Goal: Information Seeking & Learning: Learn about a topic

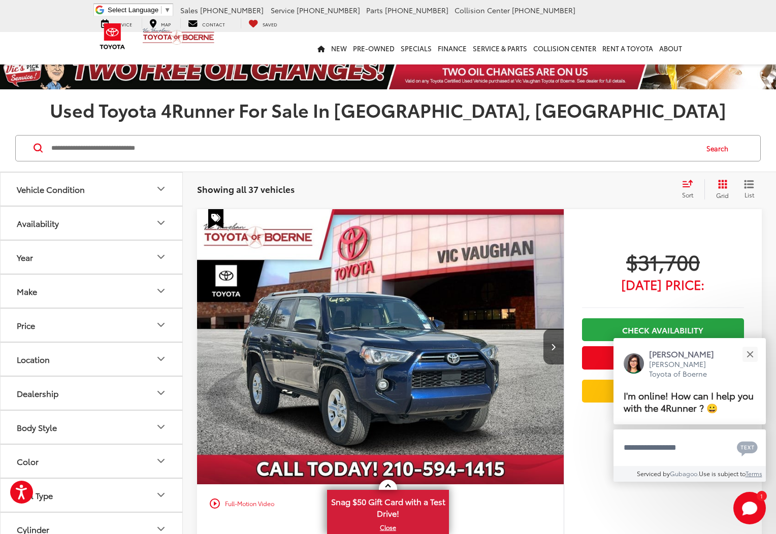
scroll to position [152, 0]
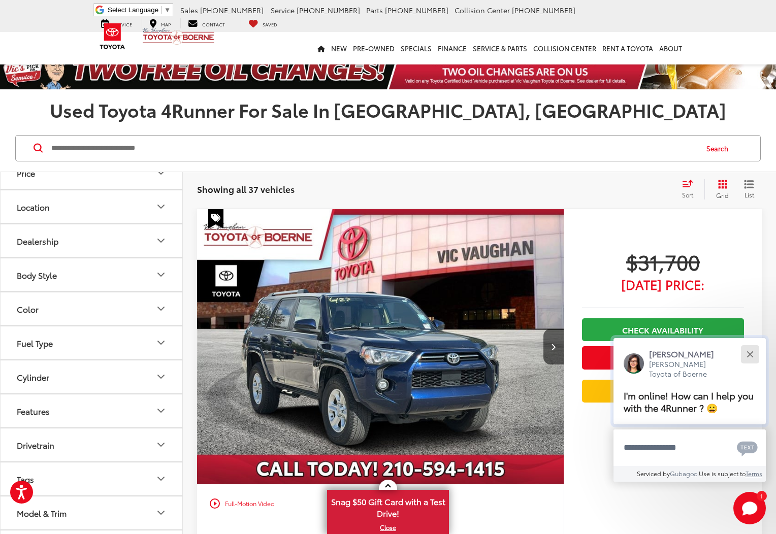
click at [751, 356] on div "Close" at bounding box center [749, 354] width 7 height 7
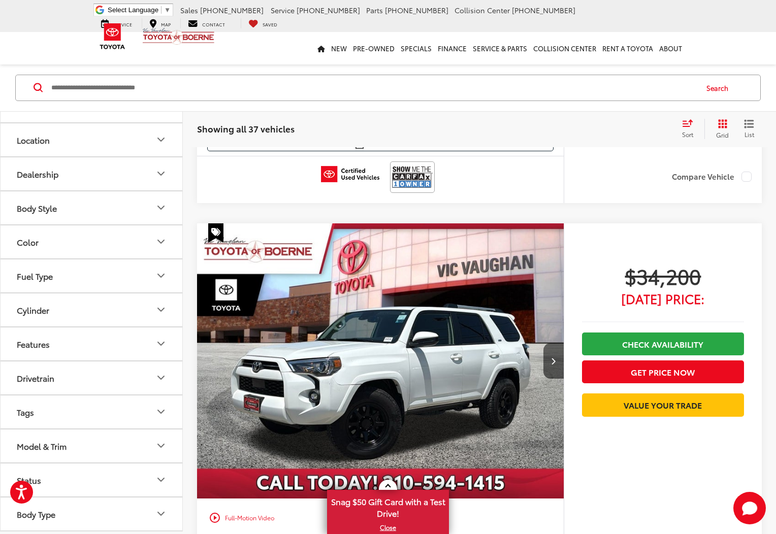
scroll to position [3046, 0]
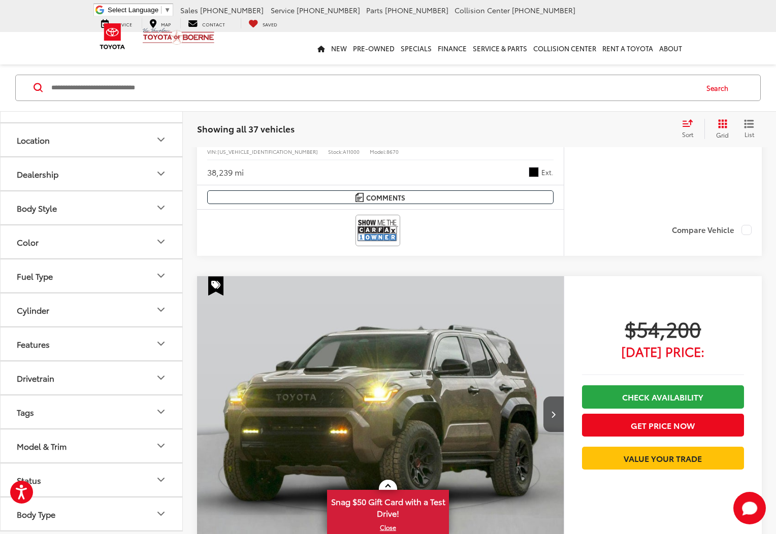
scroll to position [3969, 0]
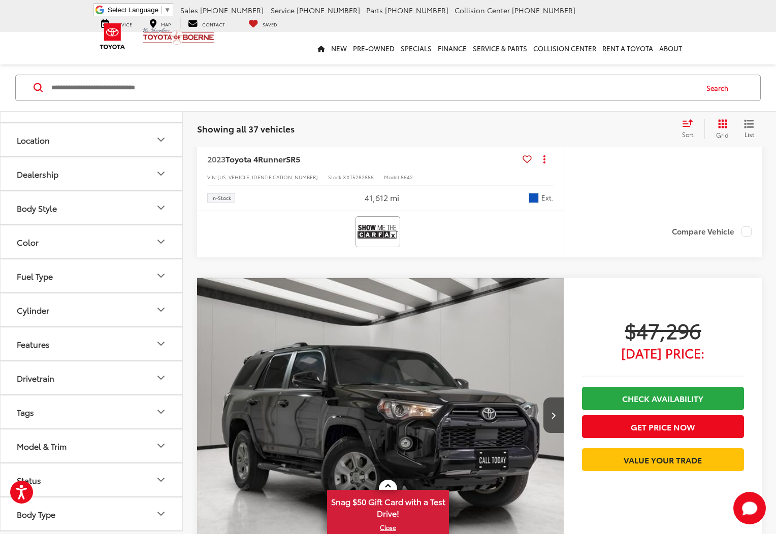
scroll to position [2345, 0]
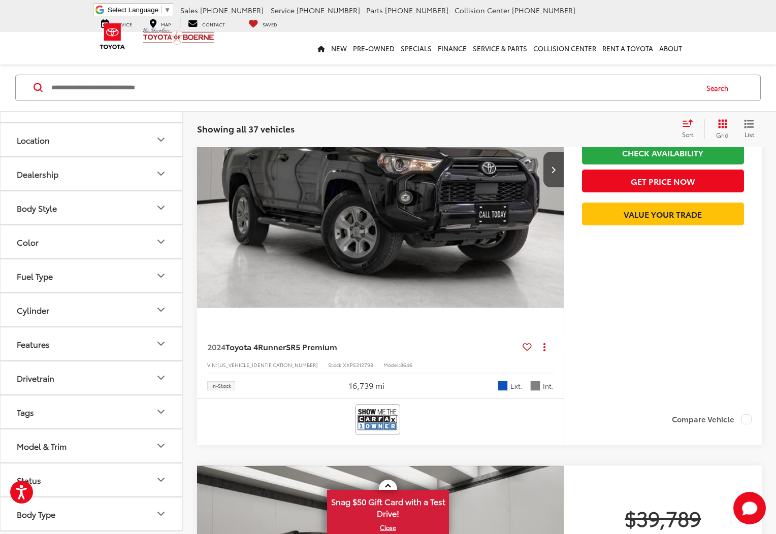
scroll to position [0, 598]
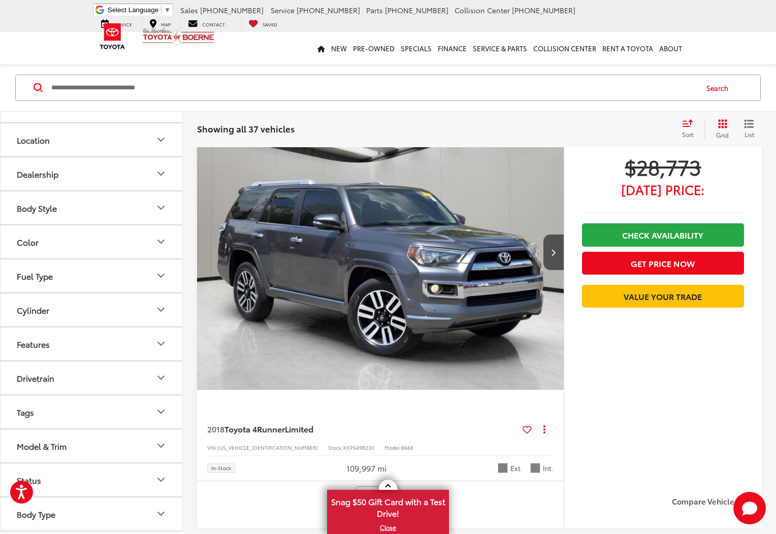
scroll to position [3817, 0]
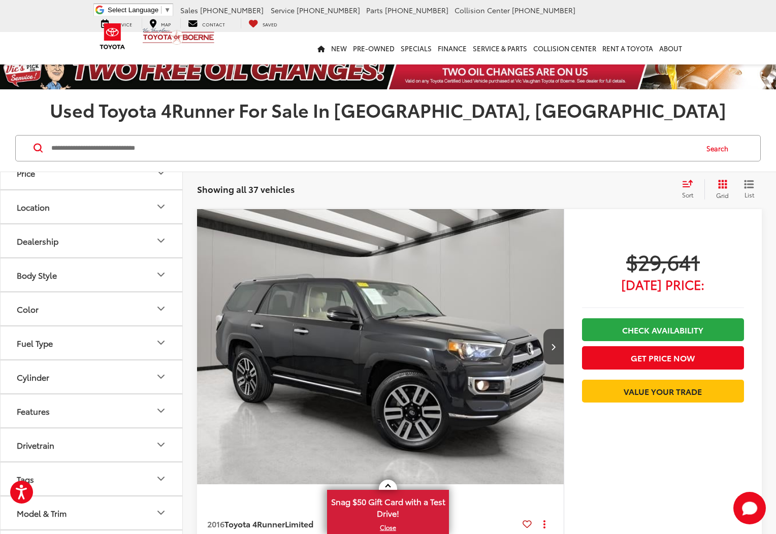
scroll to position [152, 0]
